Goal: Find specific page/section: Find specific page/section

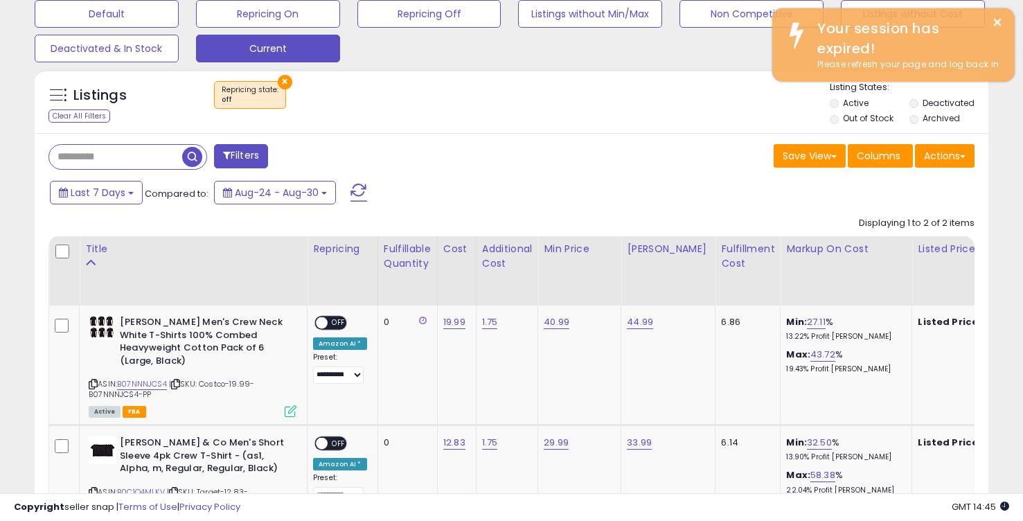
scroll to position [0, 45]
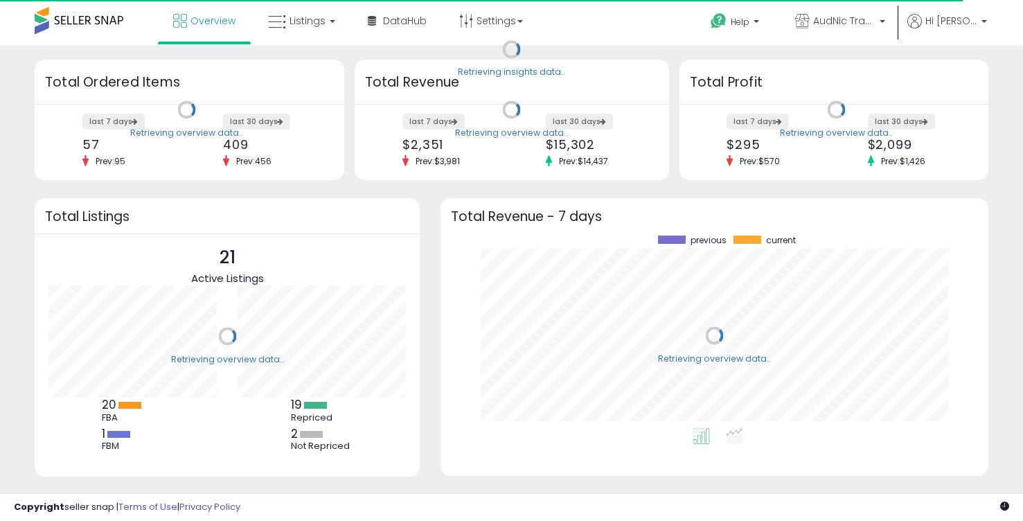
scroll to position [193, 519]
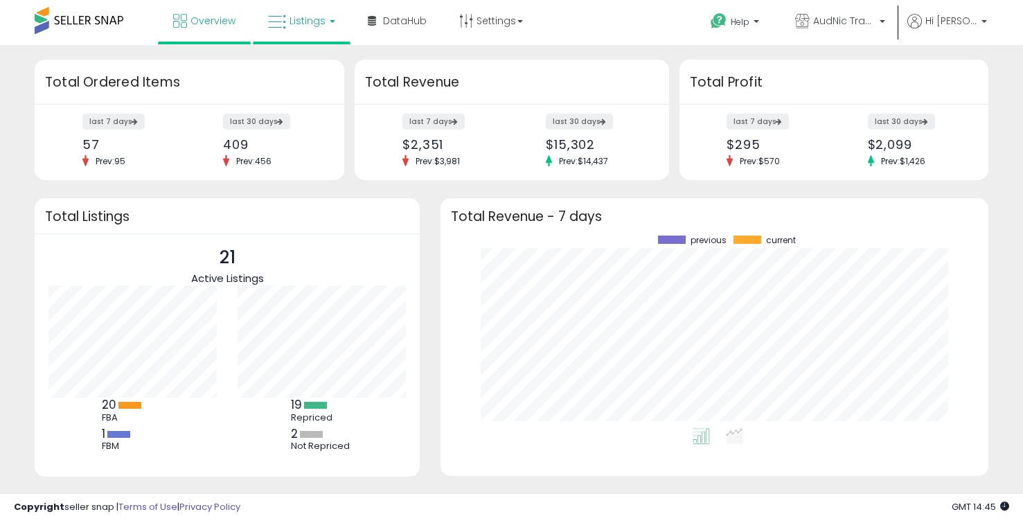
click at [290, 19] on span "Listings" at bounding box center [308, 21] width 36 height 14
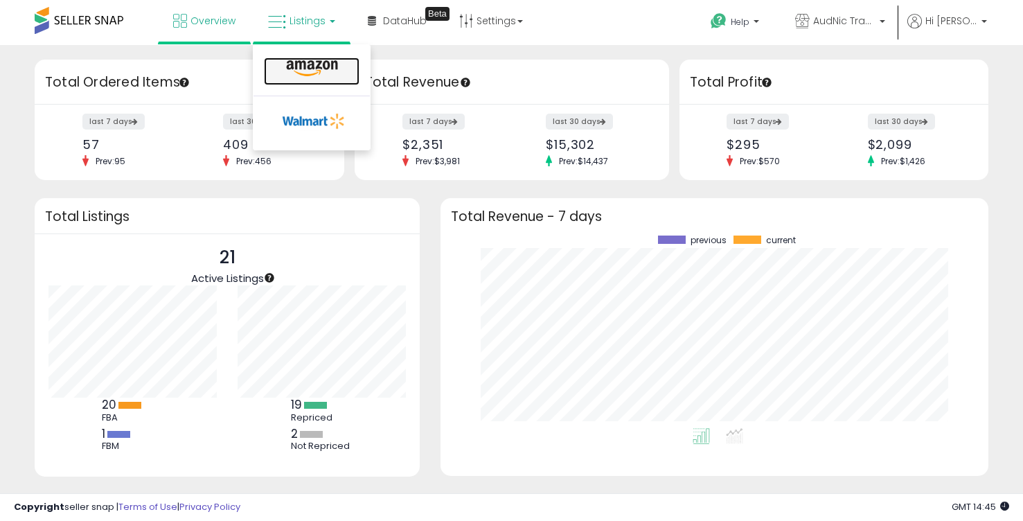
click at [309, 74] on icon at bounding box center [312, 69] width 60 height 18
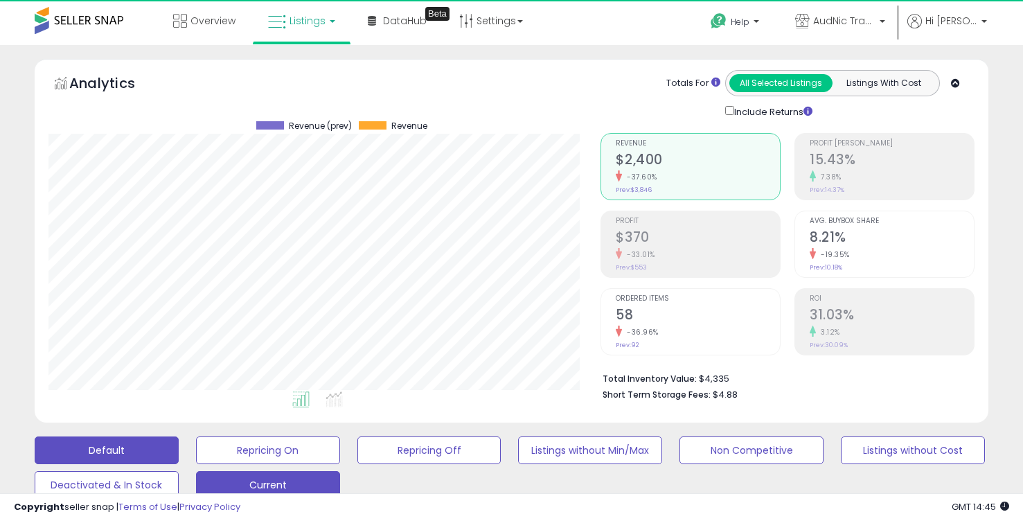
scroll to position [284, 552]
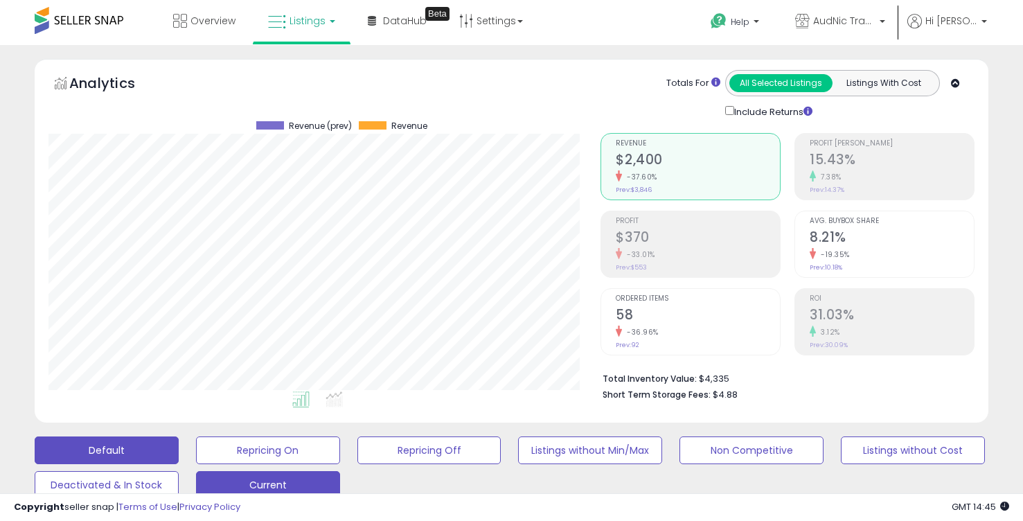
click at [285, 483] on button "Current" at bounding box center [268, 485] width 144 height 28
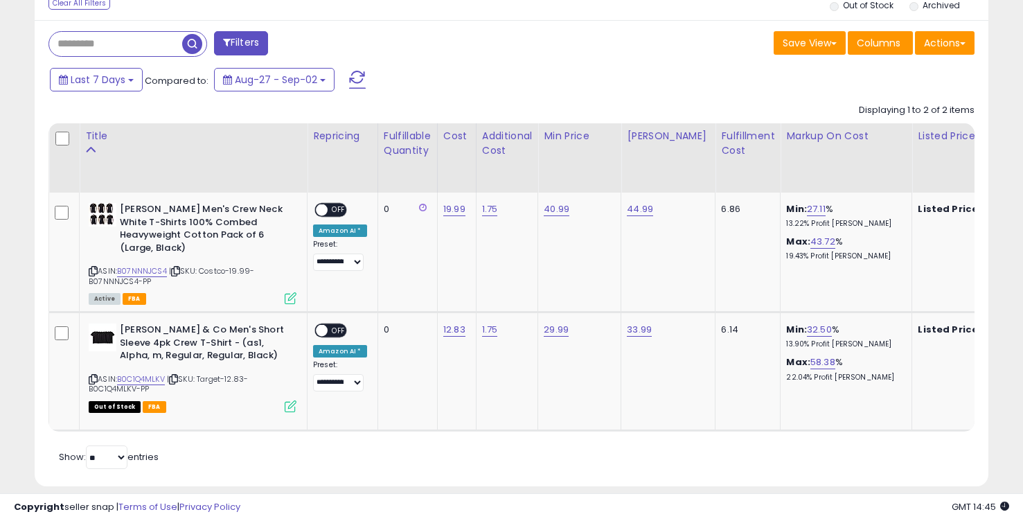
scroll to position [565, 0]
